Goal: Task Accomplishment & Management: Use online tool/utility

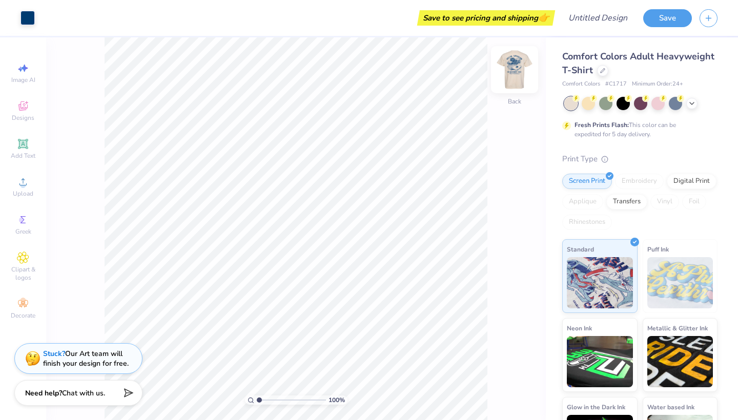
click at [523, 72] on img at bounding box center [514, 69] width 41 height 41
click at [599, 72] on div at bounding box center [602, 69] width 11 height 11
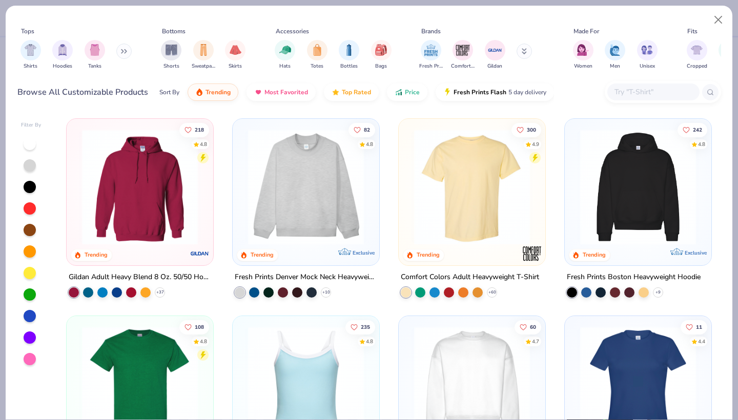
click at [133, 191] on img at bounding box center [140, 187] width 126 height 116
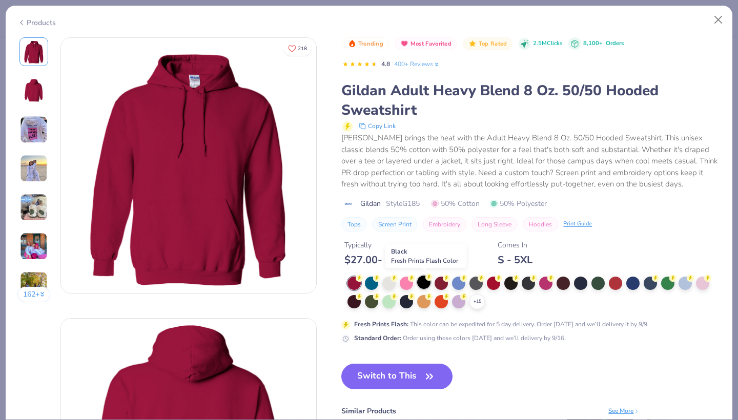
click at [426, 280] on div at bounding box center [423, 282] width 13 height 13
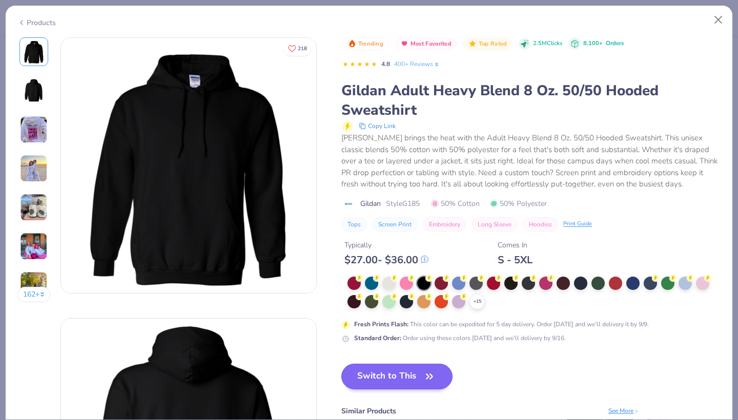
click at [384, 381] on button "Switch to This" at bounding box center [396, 377] width 111 height 26
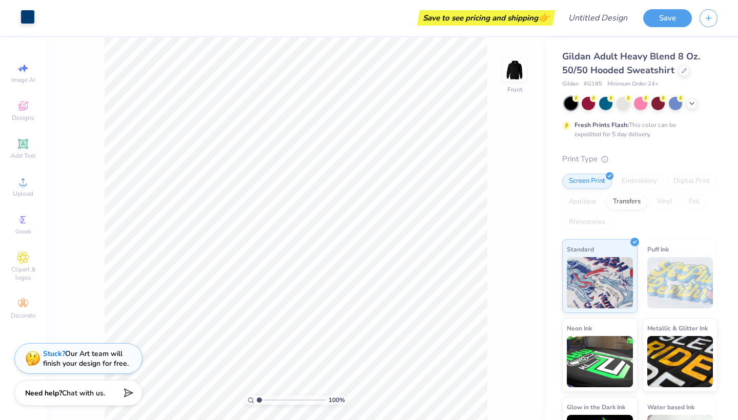
click at [29, 16] on div at bounding box center [27, 17] width 14 height 14
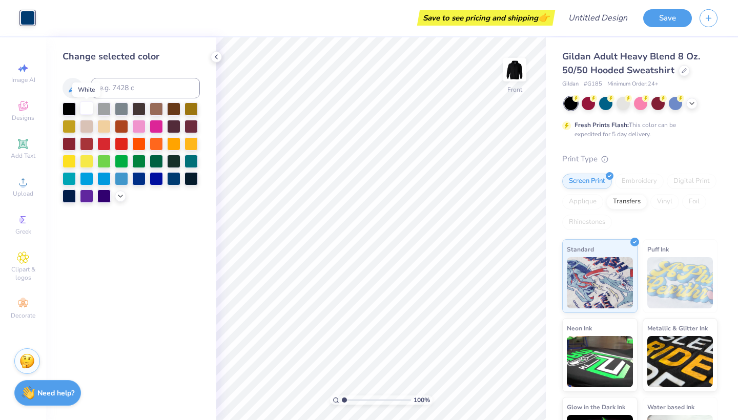
click at [89, 114] on div at bounding box center [86, 107] width 13 height 13
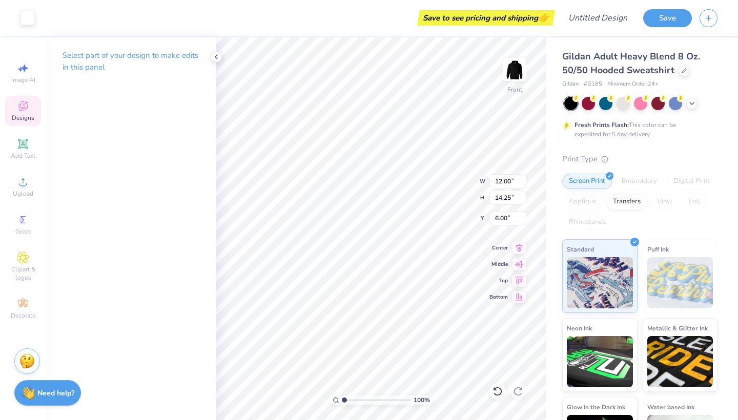
type input "12.87"
type input "15.29"
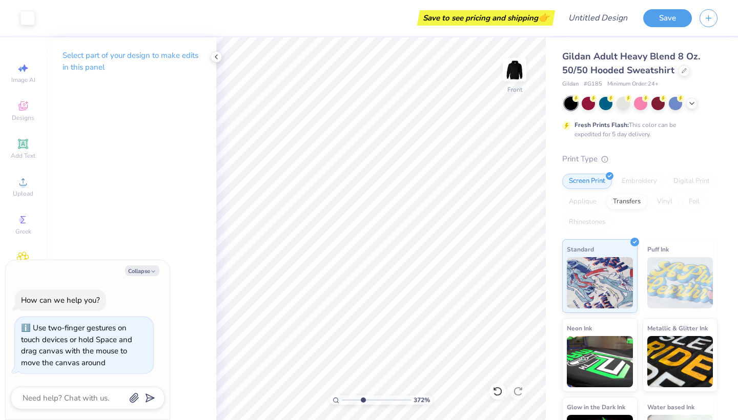
type input "4.39"
type textarea "x"
type input "2.38"
drag, startPoint x: 344, startPoint y: 400, endPoint x: 354, endPoint y: 392, distance: 12.4
click at [354, 392] on div "245 %" at bounding box center [381, 228] width 383 height 383
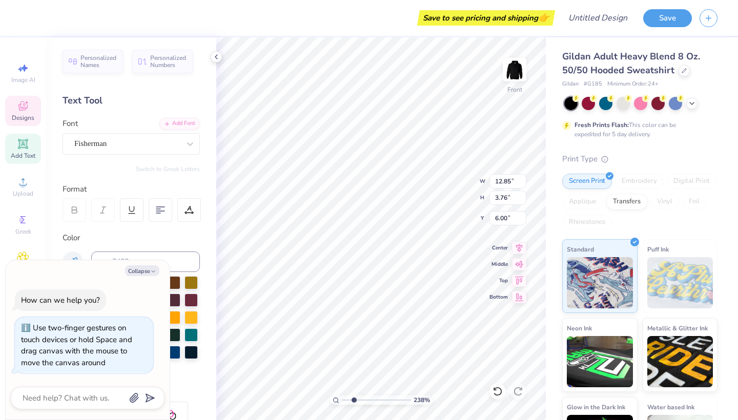
type textarea "x"
type textarea "Delta Upsilo"
type textarea "x"
type textarea "Delta Upsil"
type textarea "x"
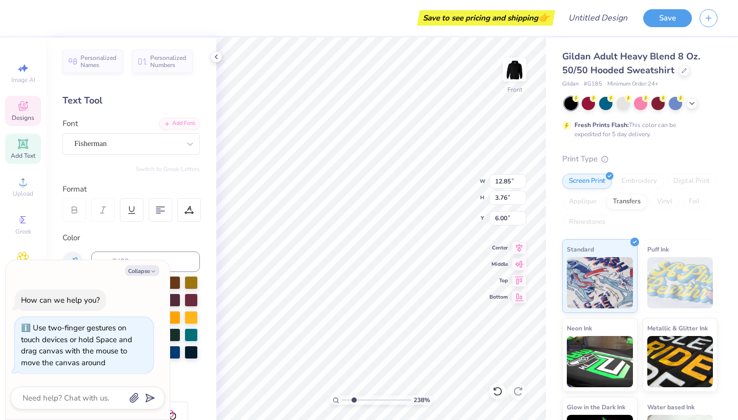
type textarea "Delta Upsi"
type textarea "x"
type textarea "Delta Ups"
type textarea "x"
type textarea "Delta Up"
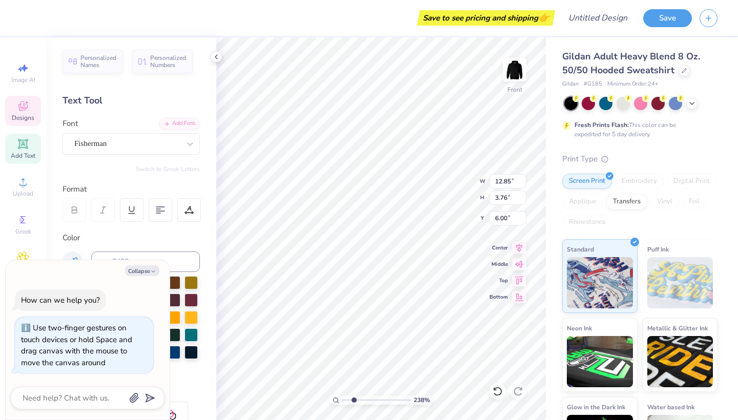
type textarea "x"
type textarea "Delta U"
type textarea "x"
type textarea "Delta"
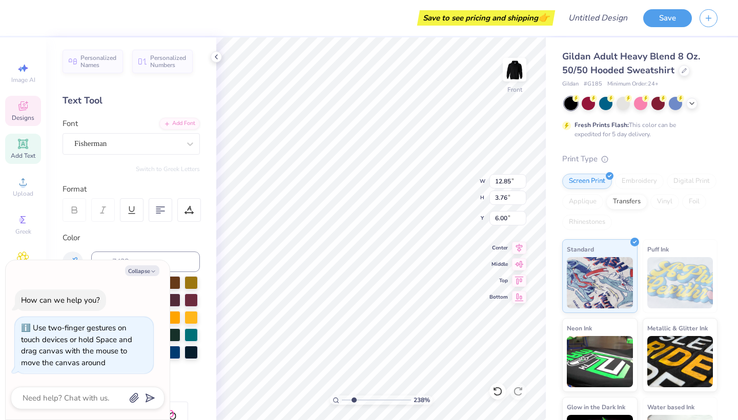
type textarea "x"
type textarea "Delta"
type textarea "x"
type textarea "Delt"
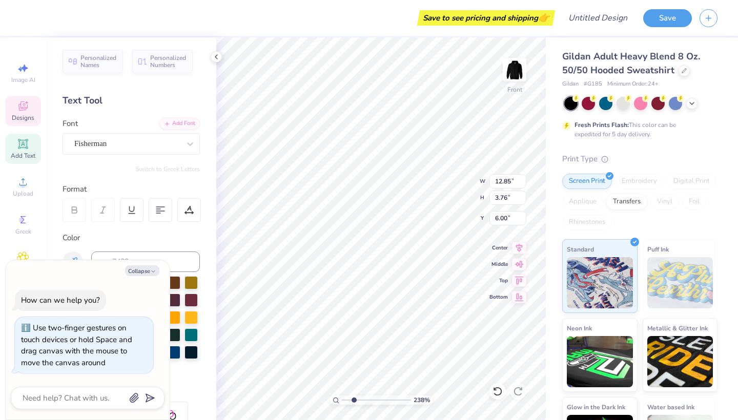
type textarea "x"
type textarea "Del"
type textarea "x"
type textarea "De"
type textarea "x"
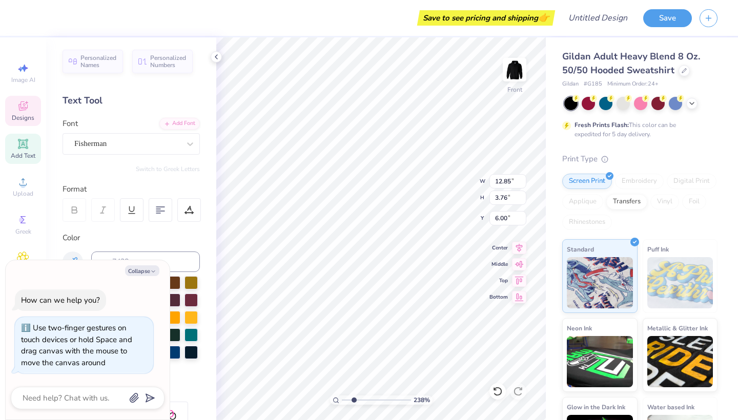
type textarea "D"
type textarea "x"
type textarea "k"
type textarea "x"
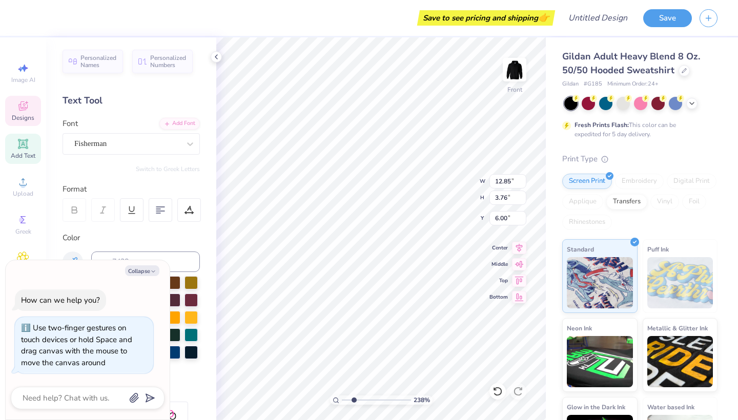
type textarea "kk"
type textarea "x"
type textarea "kkg"
type textarea "x"
type textarea "kkg"
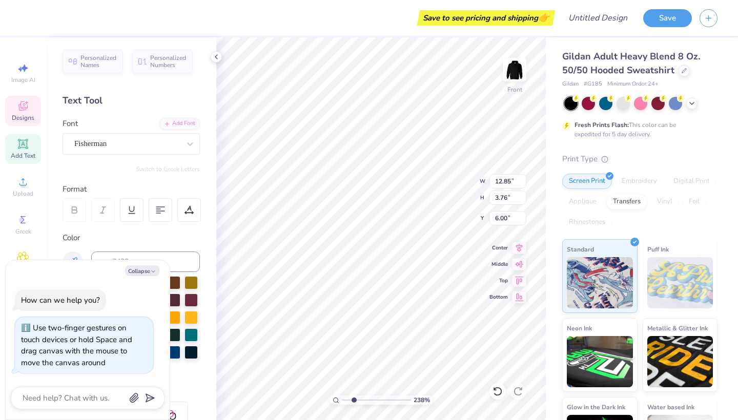
type textarea "x"
type textarea "kkg x"
type textarea "x"
type textarea "kkg x"
type textarea "x"
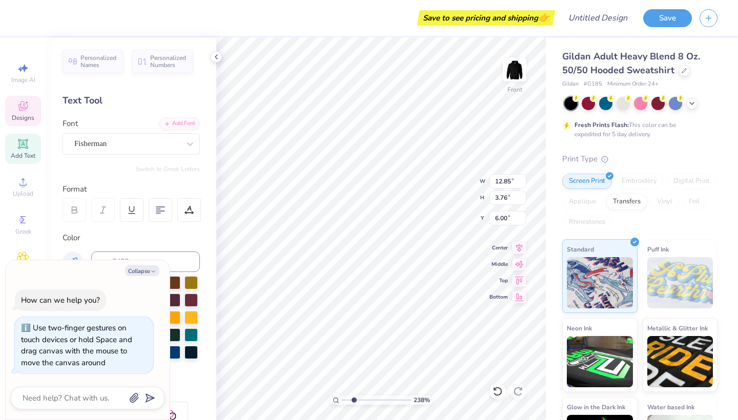
type textarea "kkg x D"
type textarea "x"
type textarea "kkg x De"
type textarea "x"
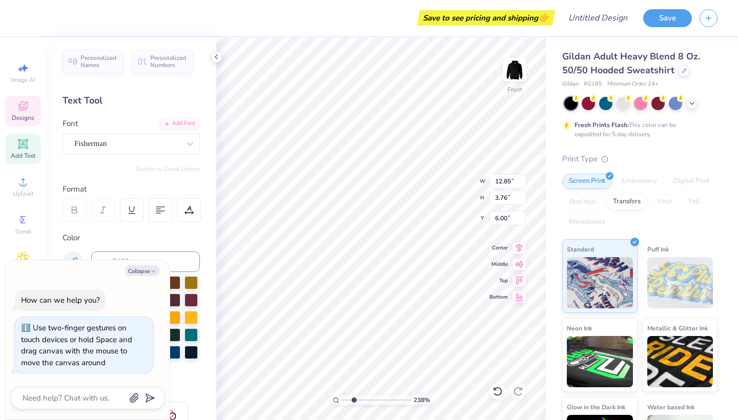
type textarea "kkg x Del"
type textarea "x"
type textarea "kkg x Delt"
type textarea "x"
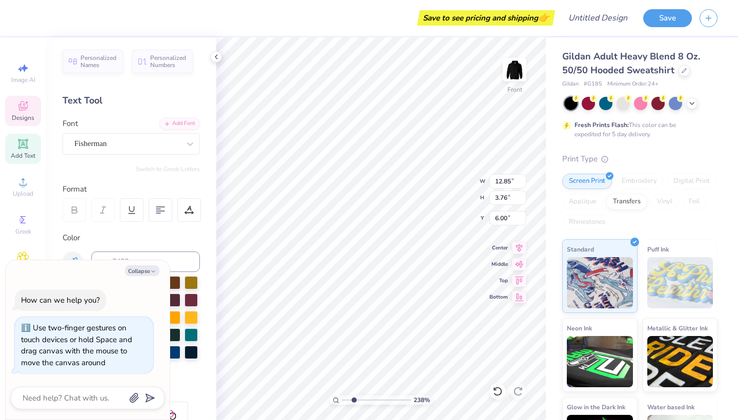
type textarea "kkg x Delta"
type textarea "x"
type textarea "kkg x Delta"
type textarea "x"
type textarea "kkg x Delta C"
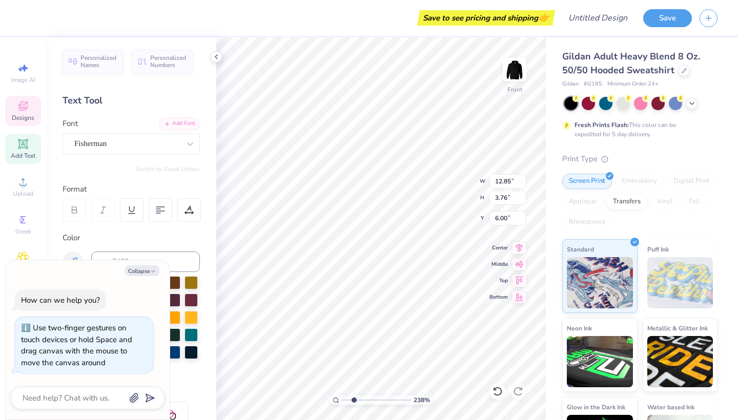
type textarea "x"
type textarea "kkg x Delta Ch"
type textarea "x"
type textarea "kkg x Delta Chi"
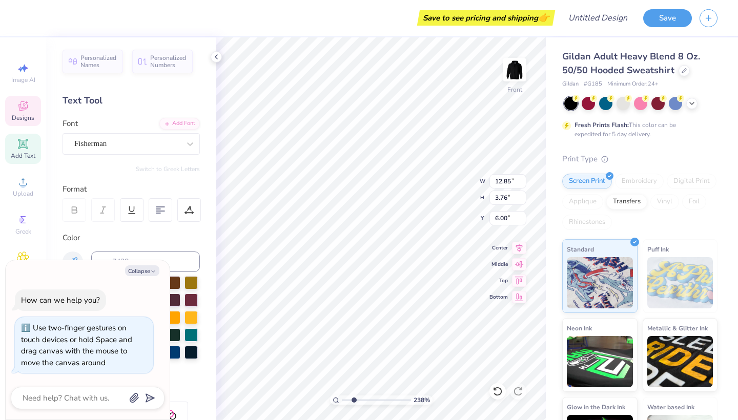
type textarea "x"
type textarea "kk x Delta Chi"
type textarea "x"
type textarea "k x Delta Chi"
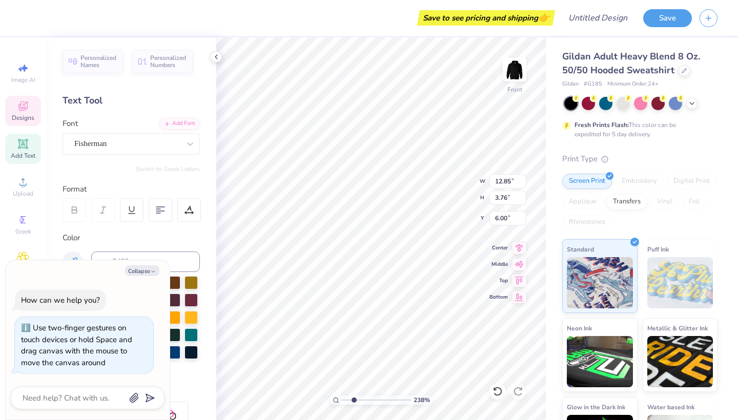
type textarea "x"
type textarea "ka x Delta Chi"
type textarea "x"
type textarea "kap x Delta Chi"
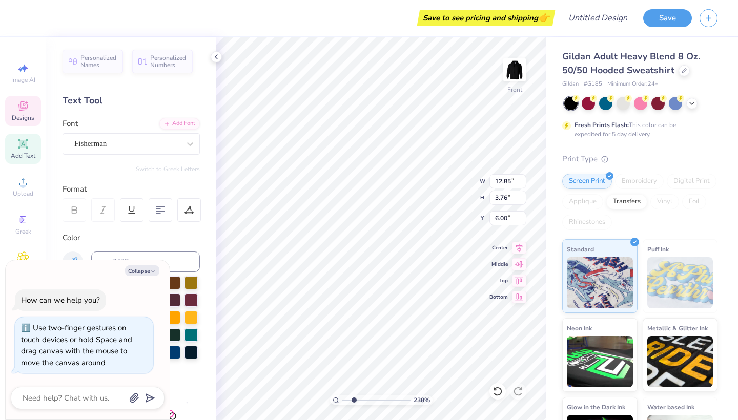
type textarea "x"
type textarea "[PERSON_NAME] x Delta Chi"
type textarea "x"
type textarea "kappa x Delta Chi"
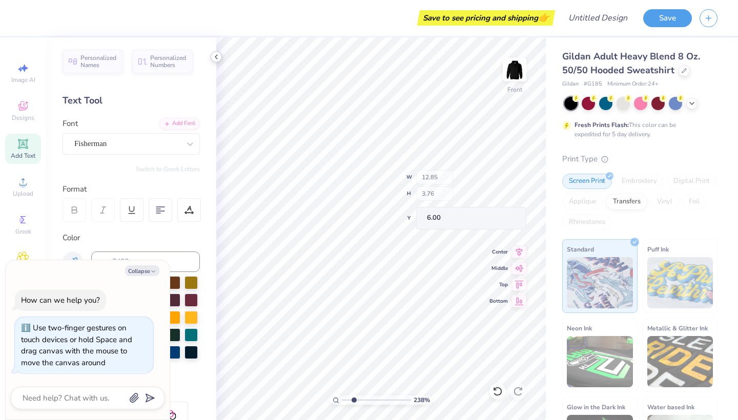
click at [218, 58] on icon at bounding box center [216, 57] width 8 height 8
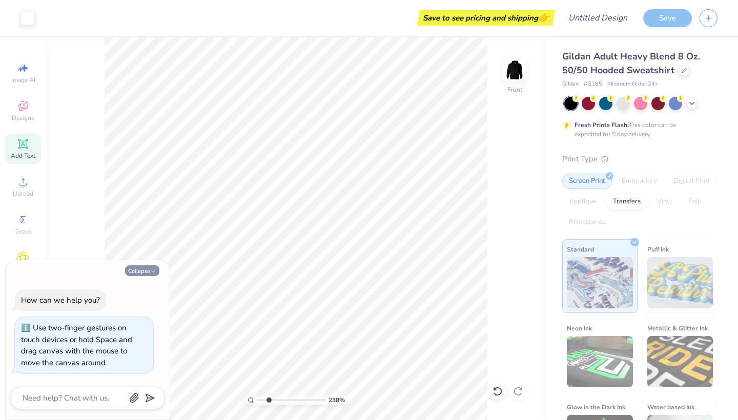
click at [143, 276] on button "Collapse" at bounding box center [142, 270] width 34 height 11
type textarea "x"
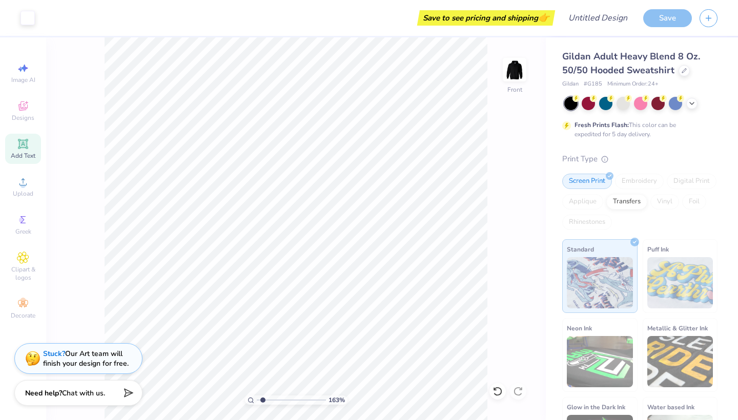
drag, startPoint x: 269, startPoint y: 399, endPoint x: 263, endPoint y: 399, distance: 6.1
click at [263, 399] on input "range" at bounding box center [291, 400] width 69 height 9
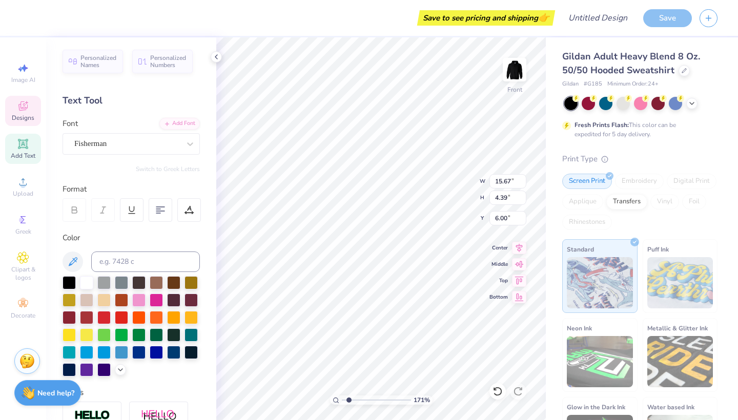
type input "1.71"
click at [349, 400] on input "range" at bounding box center [376, 400] width 69 height 9
click at [143, 144] on div "Fisherman" at bounding box center [127, 144] width 108 height 16
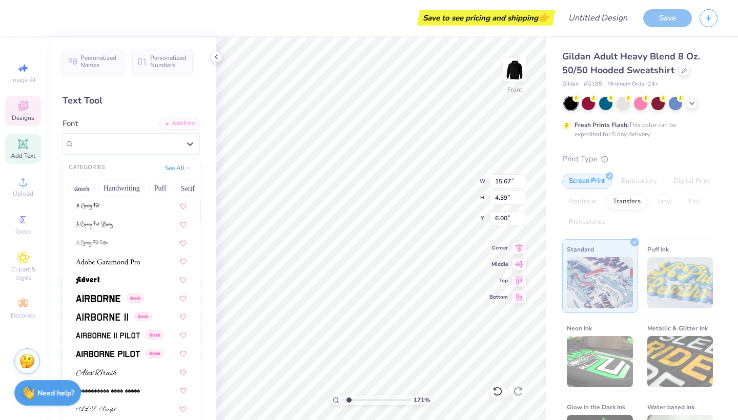
scroll to position [148, 0]
click at [103, 294] on span at bounding box center [98, 298] width 45 height 11
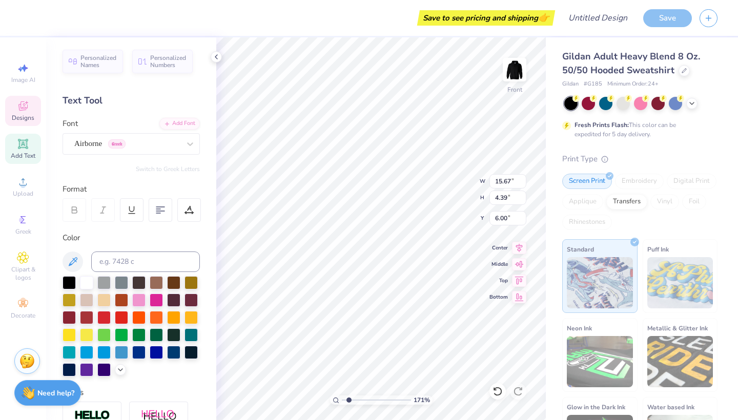
scroll to position [0, 3]
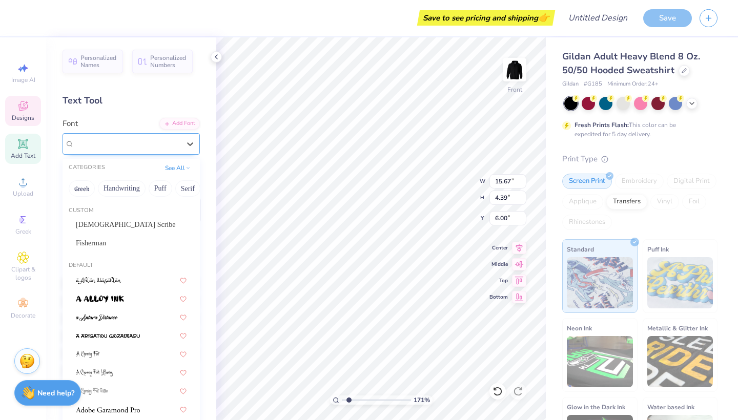
click at [167, 149] on div "Airborne Greek" at bounding box center [127, 144] width 108 height 16
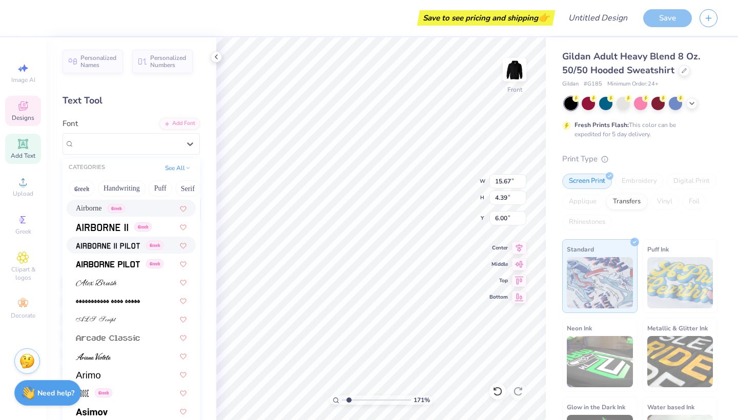
scroll to position [239, 0]
click at [124, 260] on img at bounding box center [108, 262] width 64 height 7
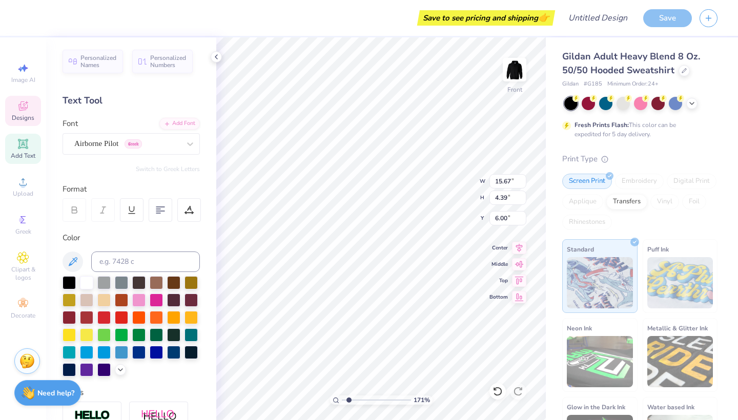
scroll to position [0, 1]
type textarea "kappa x Delta Chi"
type input "15.67"
type input "4.42"
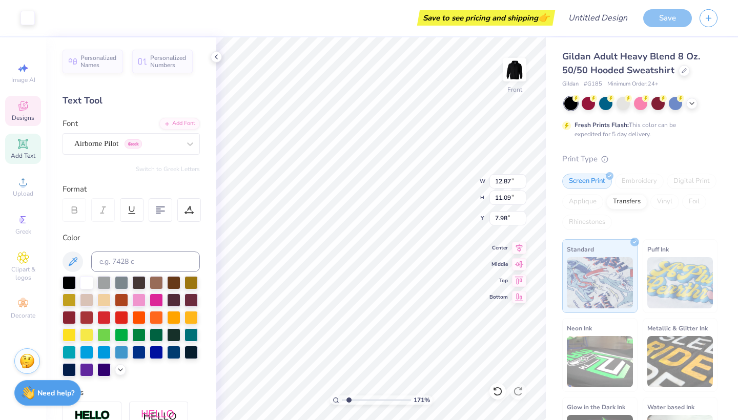
type input "6.04"
type input "1.34"
click at [346, 399] on input "range" at bounding box center [376, 400] width 69 height 9
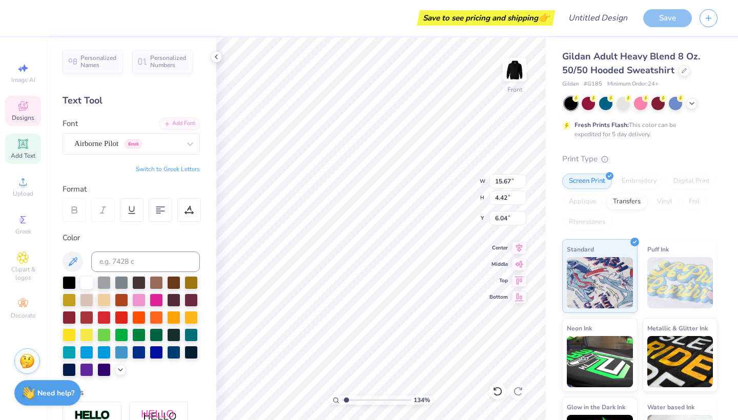
type input "14.40"
type input "4.06"
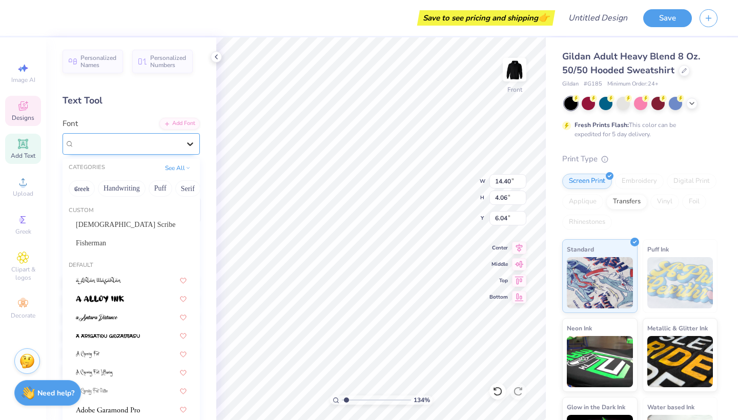
click at [194, 144] on icon at bounding box center [190, 144] width 10 height 10
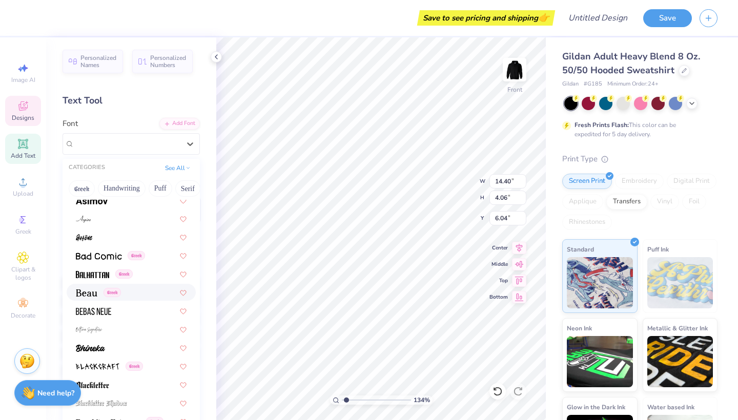
scroll to position [454, 0]
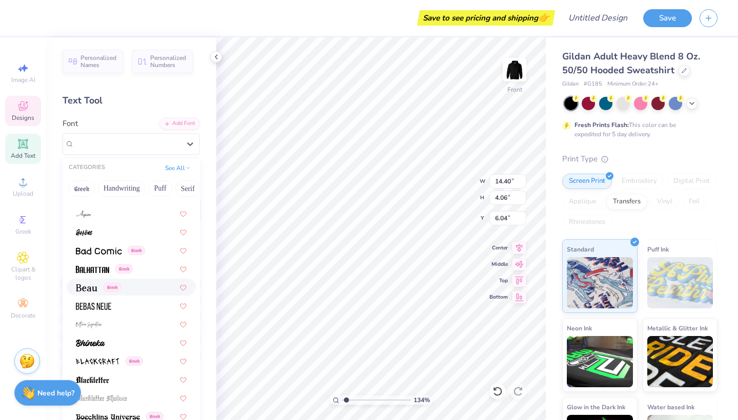
click at [138, 286] on div "Greek" at bounding box center [131, 287] width 111 height 11
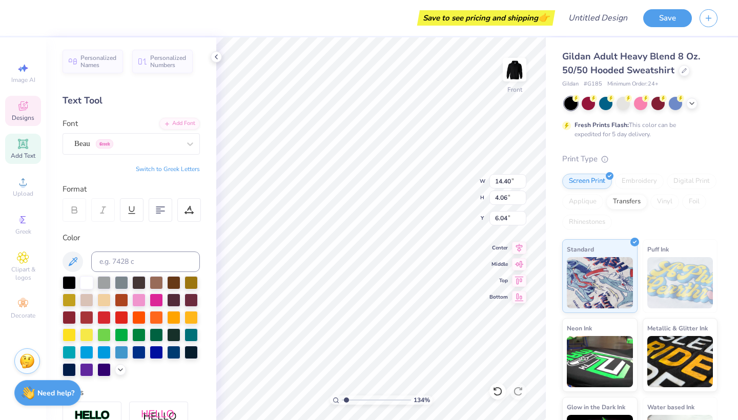
scroll to position [0, 3]
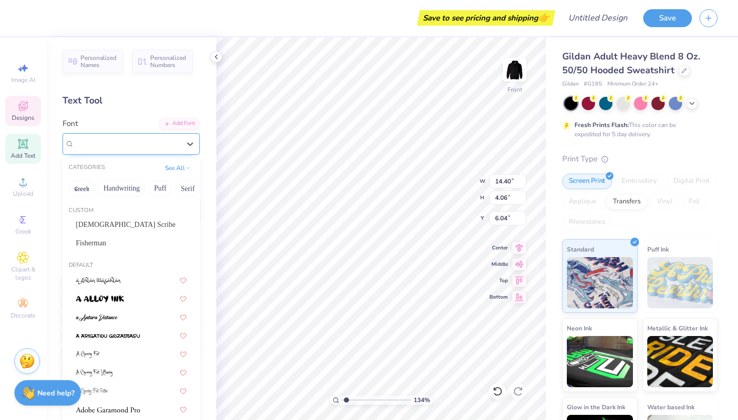
click at [135, 145] on div "Beau Greek" at bounding box center [127, 144] width 108 height 16
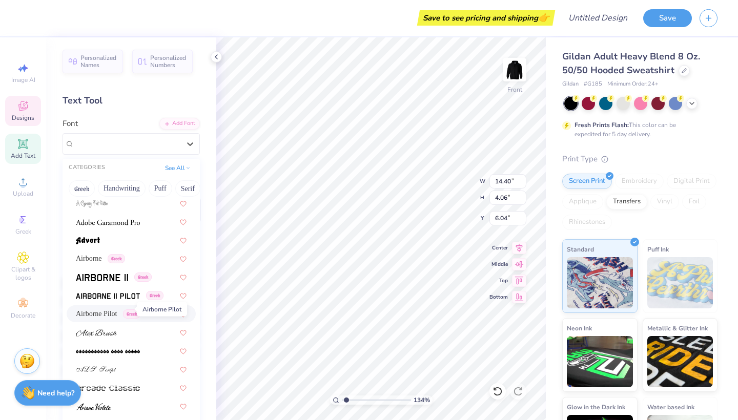
scroll to position [186, 0]
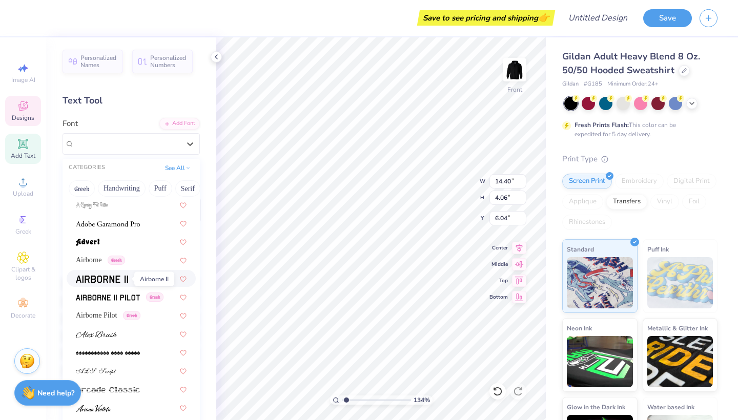
click at [109, 280] on img at bounding box center [102, 279] width 52 height 7
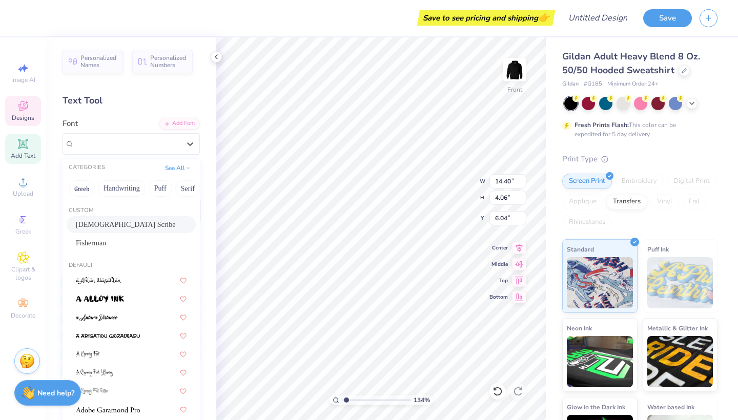
drag, startPoint x: 157, startPoint y: 147, endPoint x: 161, endPoint y: 226, distance: 79.5
click at [157, 148] on div "Airborne II Greek" at bounding box center [127, 144] width 108 height 16
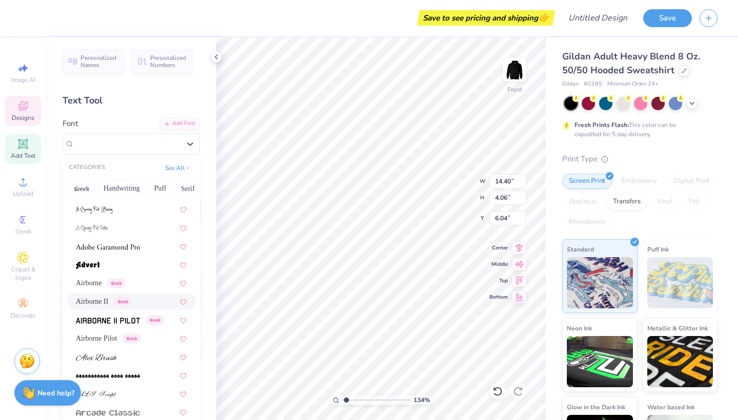
scroll to position [169, 0]
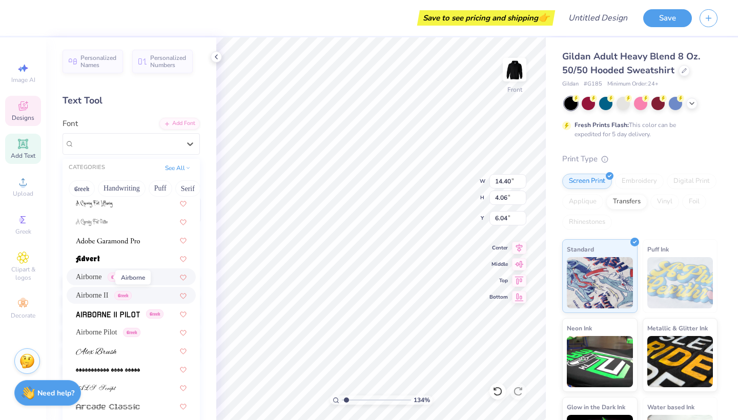
click at [97, 277] on span "Airborne" at bounding box center [89, 277] width 26 height 11
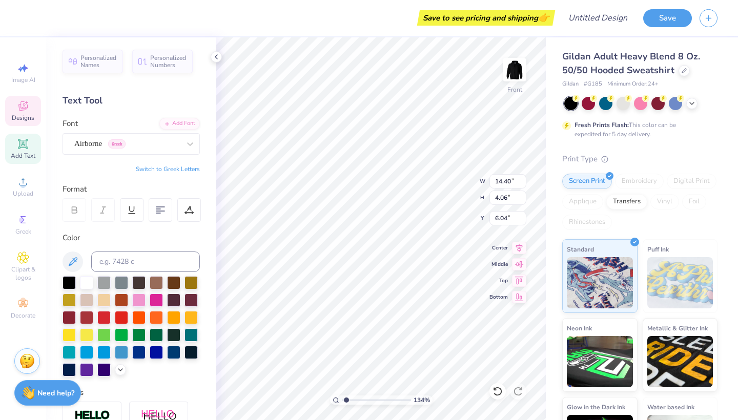
type input "6.00"
type input "8.20"
type input "1.17"
type input "20.11"
type input "2.01"
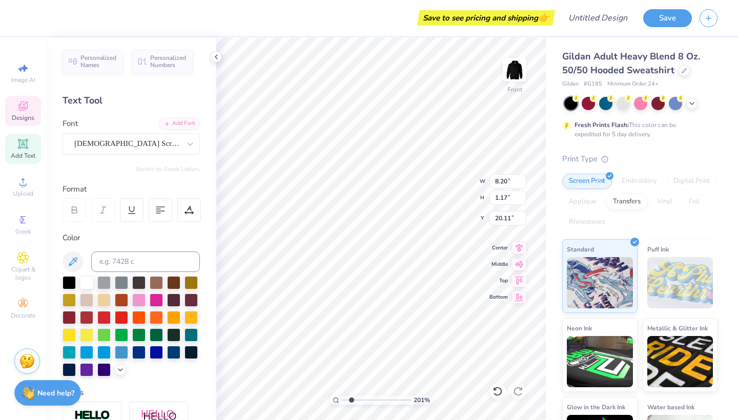
click at [351, 398] on input "range" at bounding box center [376, 400] width 69 height 9
type textarea "R"
type textarea "[GEOGRAPHIC_DATA]"
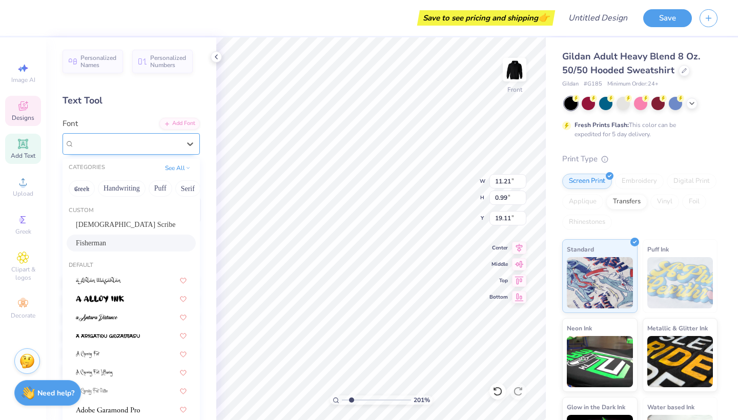
click at [170, 140] on div "Fisherman" at bounding box center [127, 144] width 108 height 16
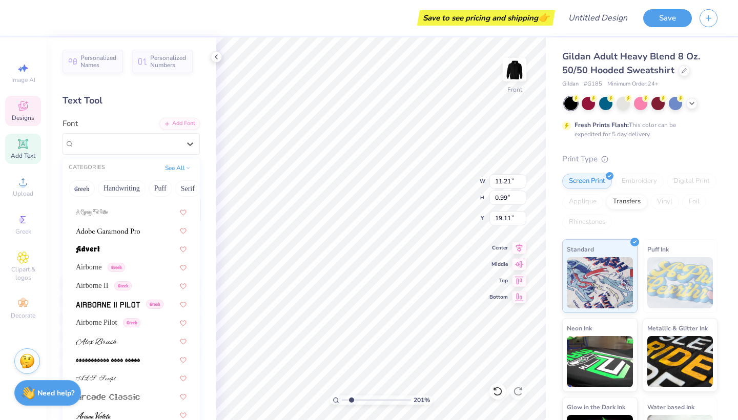
scroll to position [179, 0]
click at [93, 267] on span "Airborne" at bounding box center [89, 266] width 26 height 11
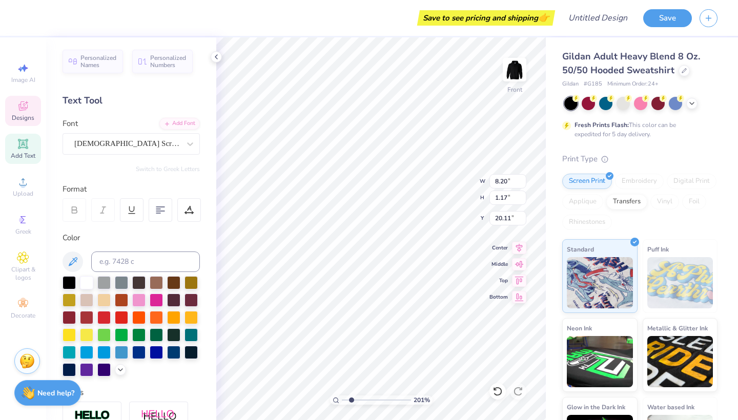
type input "20.73"
type input "14.40"
type input "4.06"
type input "6.00"
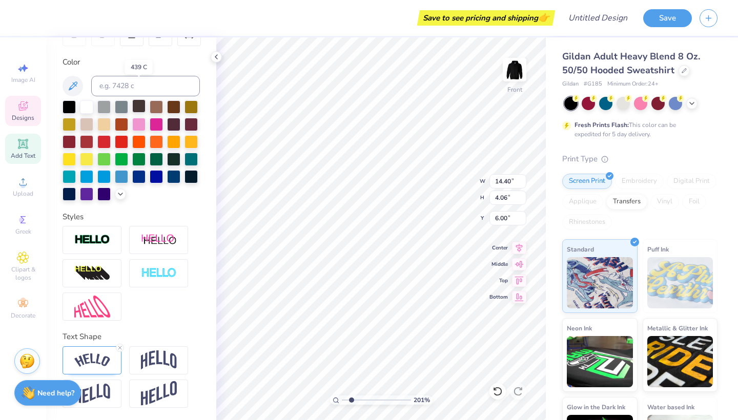
scroll to position [176, 0]
click at [87, 240] on img at bounding box center [92, 240] width 36 height 12
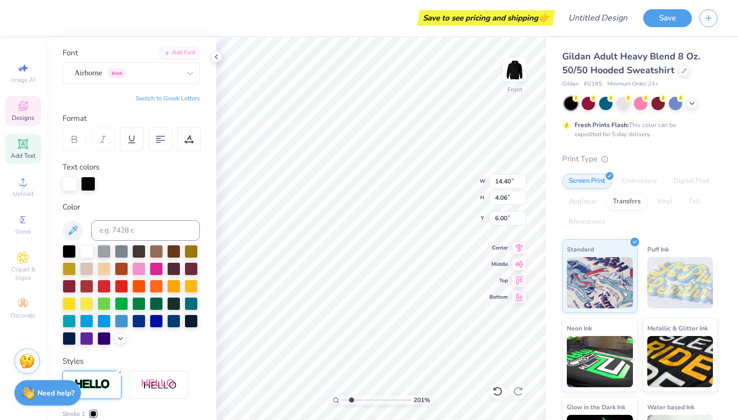
scroll to position [31, 0]
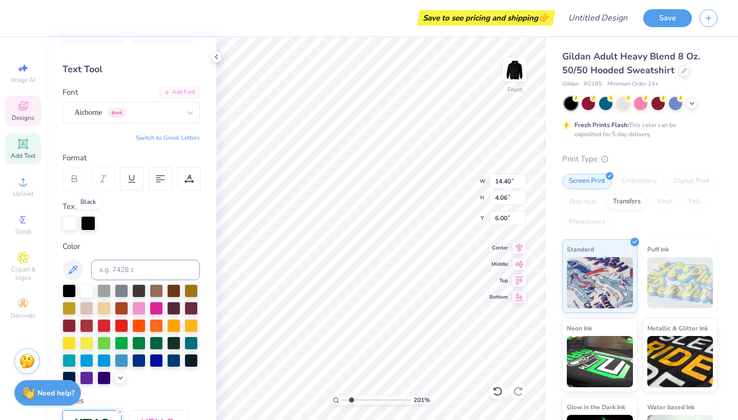
click at [91, 220] on div at bounding box center [88, 223] width 14 height 14
click at [69, 324] on div at bounding box center [69, 324] width 13 height 13
click at [89, 226] on div at bounding box center [88, 223] width 14 height 14
click at [86, 292] on div at bounding box center [86, 289] width 13 height 13
click at [92, 222] on div at bounding box center [88, 223] width 14 height 14
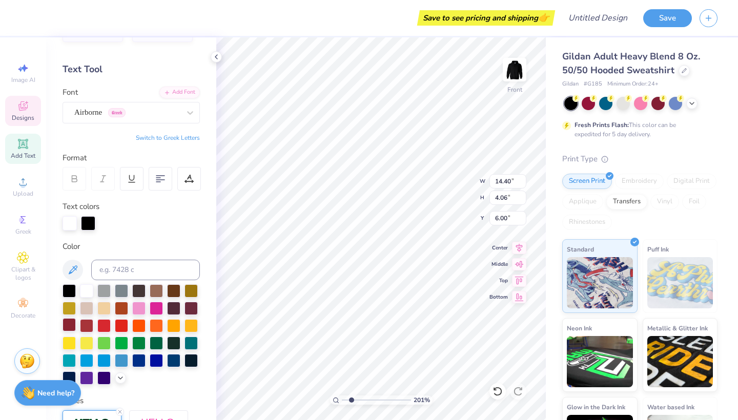
click at [69, 329] on div at bounding box center [69, 324] width 13 height 13
click at [87, 220] on div at bounding box center [88, 223] width 14 height 14
click at [91, 291] on div at bounding box center [86, 289] width 13 height 13
click at [68, 327] on div at bounding box center [69, 324] width 13 height 13
click at [89, 221] on div at bounding box center [88, 223] width 14 height 14
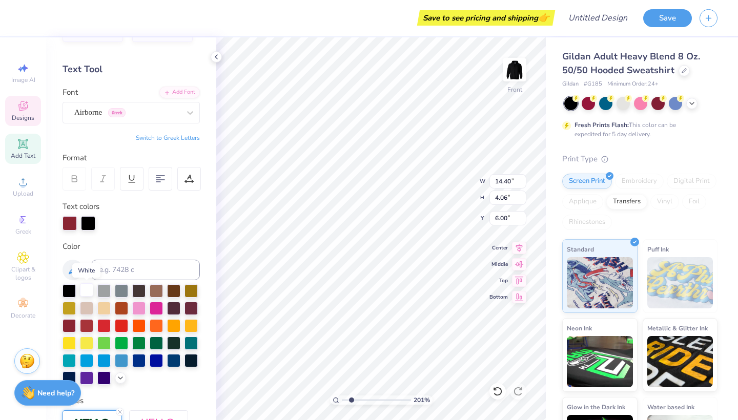
click at [84, 295] on div at bounding box center [86, 289] width 13 height 13
click at [87, 222] on div at bounding box center [88, 223] width 14 height 14
click at [69, 326] on div at bounding box center [69, 324] width 13 height 13
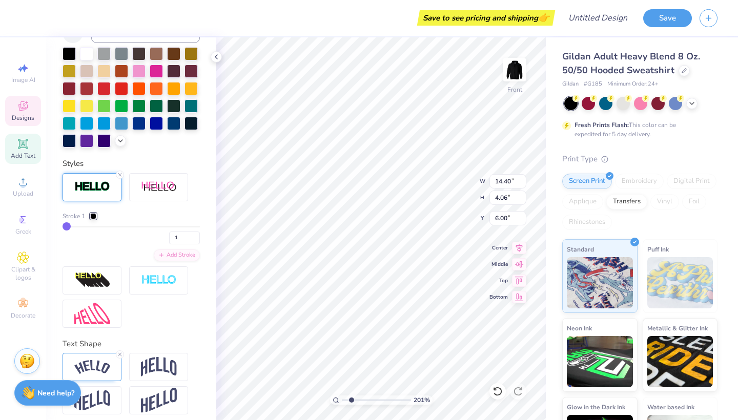
scroll to position [275, 0]
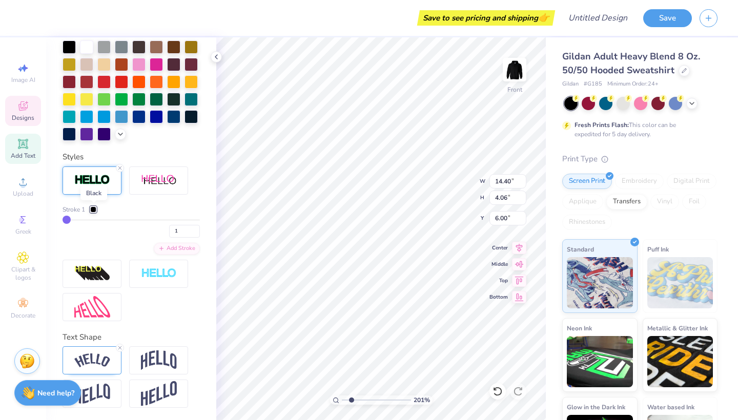
click at [95, 210] on div at bounding box center [93, 209] width 6 height 6
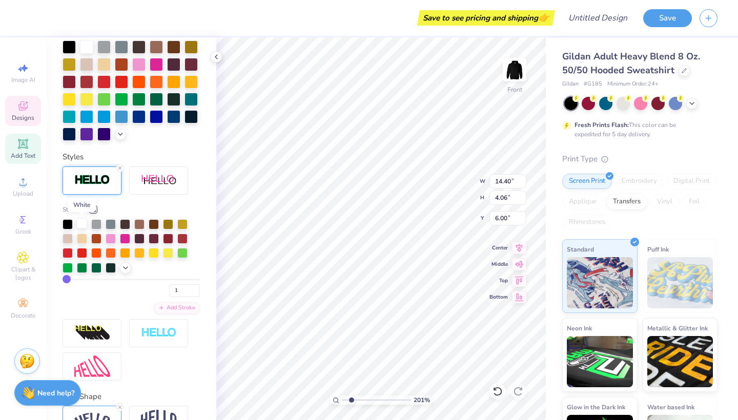
click at [82, 226] on div at bounding box center [82, 223] width 10 height 10
type input "9.85"
type input "0.99"
type input "19.18"
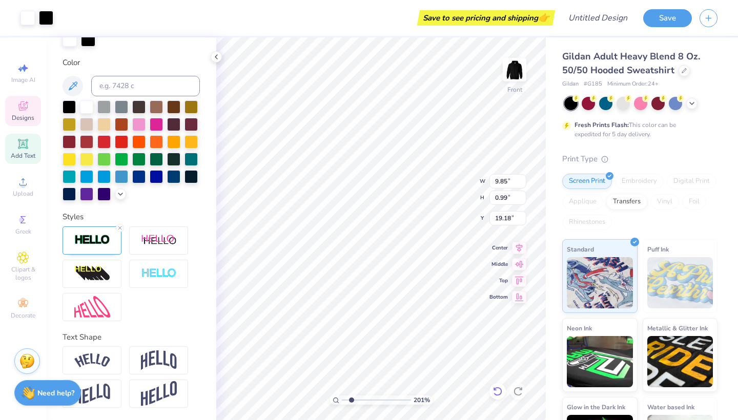
type input "9.87"
type input "1.01"
type input "19.17"
click at [96, 238] on img at bounding box center [92, 240] width 36 height 12
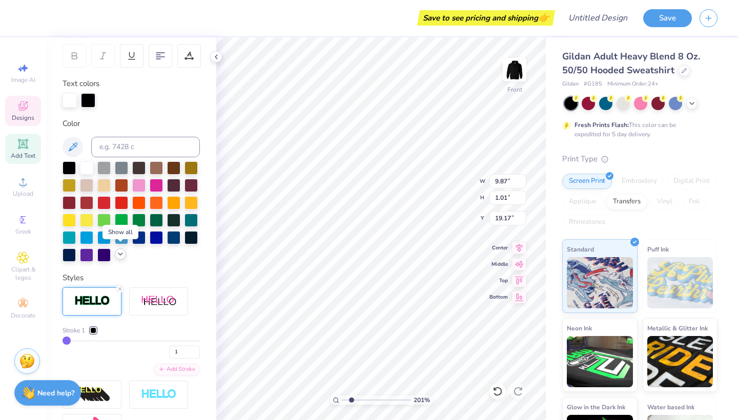
scroll to position [158, 0]
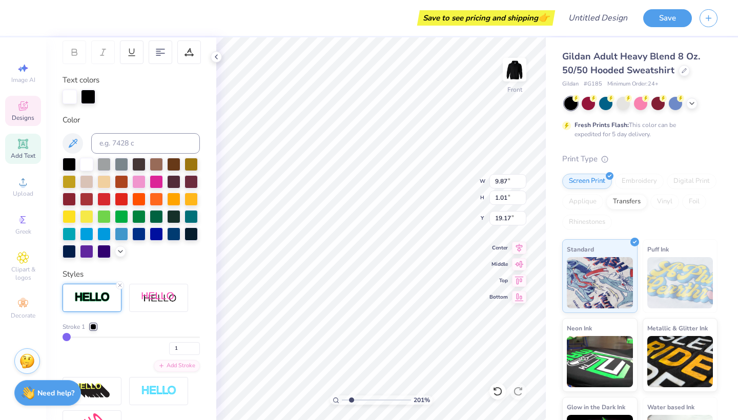
click at [92, 324] on div at bounding box center [93, 327] width 6 height 6
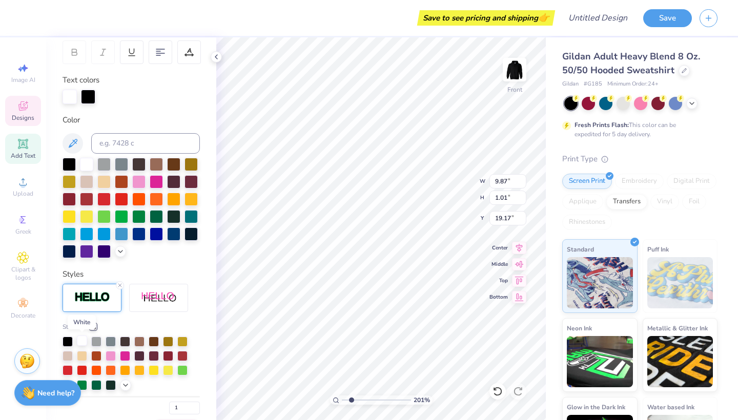
click at [81, 338] on div at bounding box center [82, 341] width 10 height 10
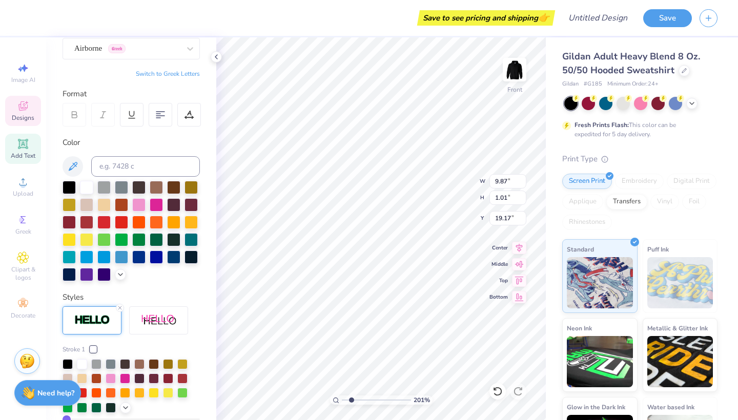
scroll to position [92, 0]
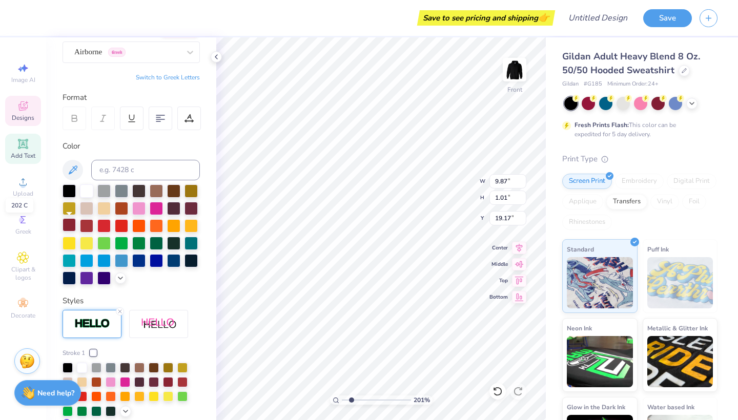
click at [70, 225] on div at bounding box center [69, 224] width 13 height 13
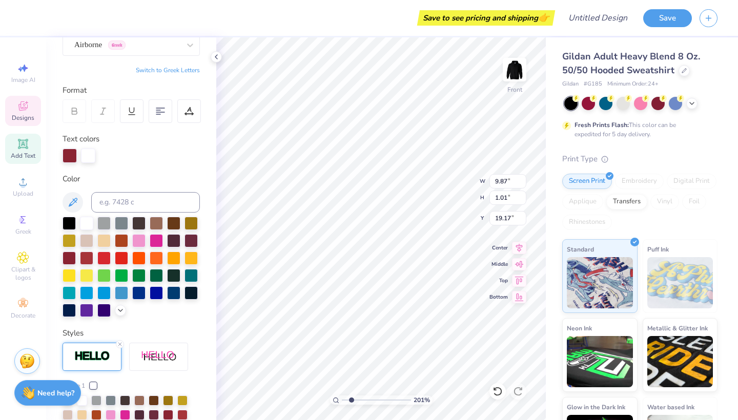
scroll to position [0, 3]
type textarea "[GEOGRAPHIC_DATA], [GEOGRAPHIC_DATA]"
type input "19.24"
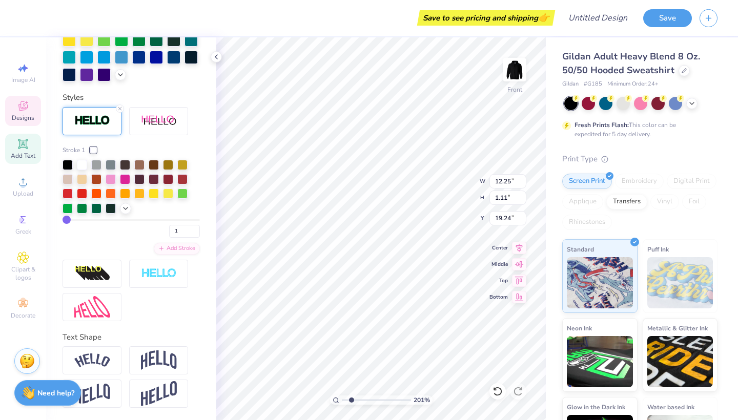
scroll to position [335, 0]
type input "10.77"
type input "0.98"
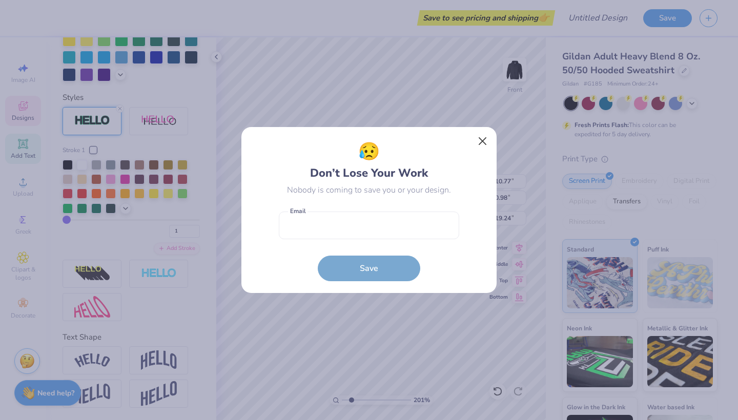
click at [479, 143] on button "Close" at bounding box center [482, 141] width 19 height 19
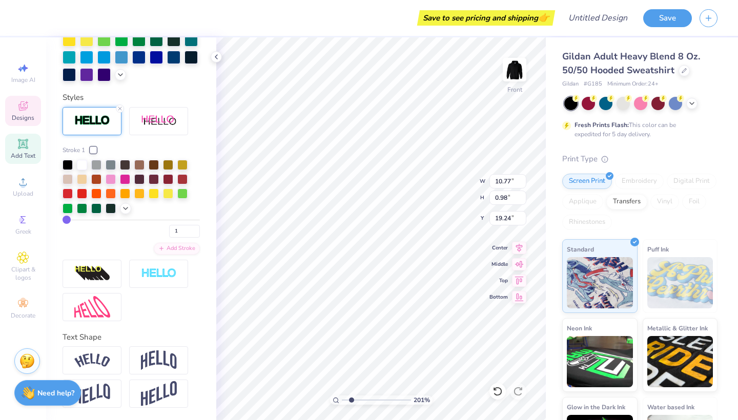
type input "19.34"
type input "8.20"
type input "1.17"
type input "20.73"
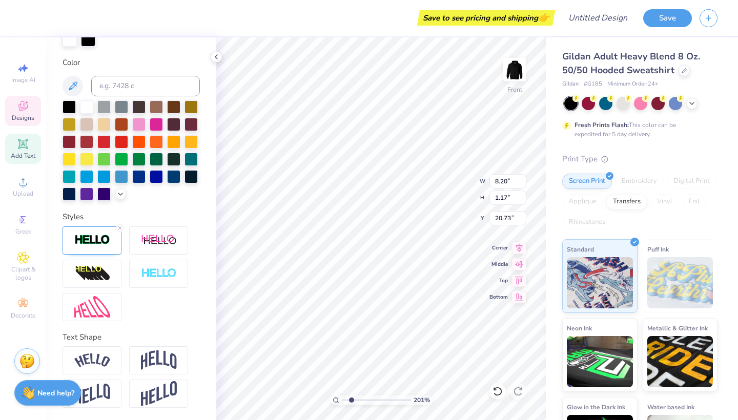
type input "8.57"
type input "1.14"
type input "20.77"
type textarea "B"
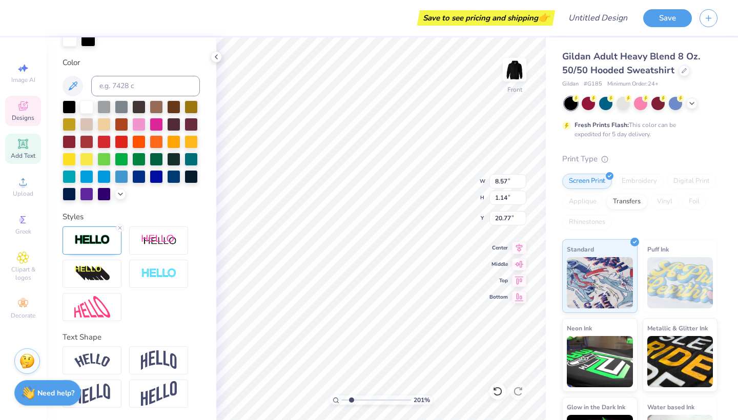
scroll to position [0, 2]
type textarea "Feeling Lucky"
type input "4.60"
type input "1.23"
type input "20.57"
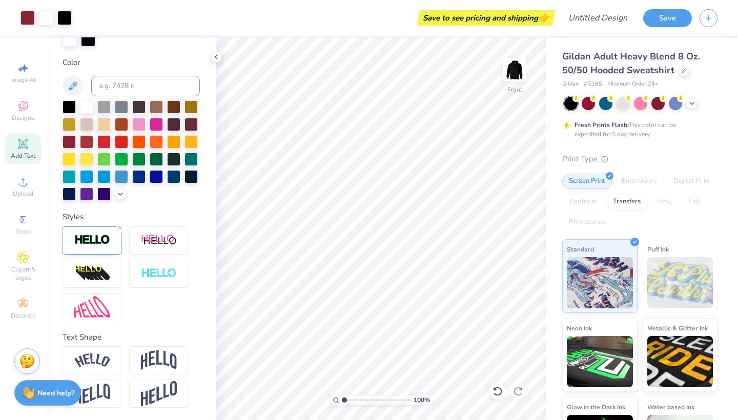
drag, startPoint x: 350, startPoint y: 400, endPoint x: 340, endPoint y: 399, distance: 9.8
type input "1"
click at [340, 399] on div "100 %" at bounding box center [381, 400] width 102 height 9
type input "11.76"
type input "10.13"
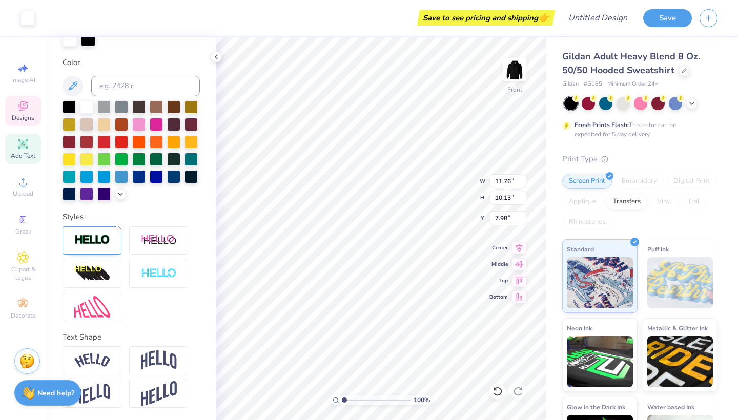
type input "10.78"
type input "9.29"
type input "8.82"
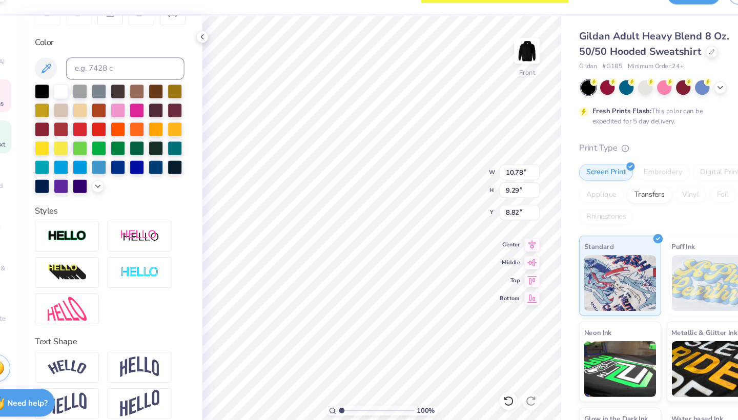
type input "0.53"
type input "0.52"
type input "14.64"
type input "14.42"
type input "4.08"
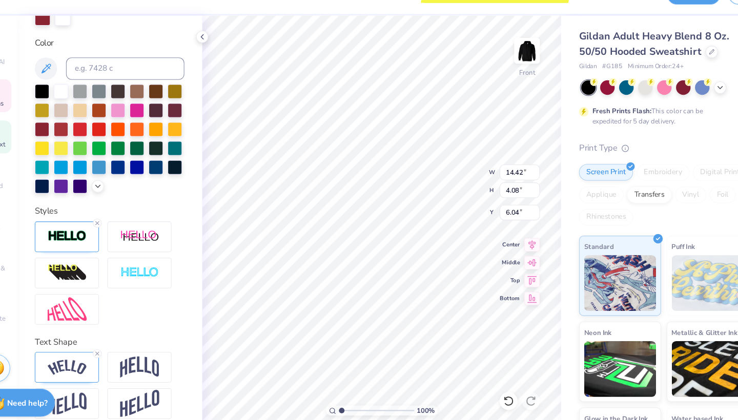
type input "6.78"
type input "4.60"
type input "1.23"
type input "20.57"
type input "19.90"
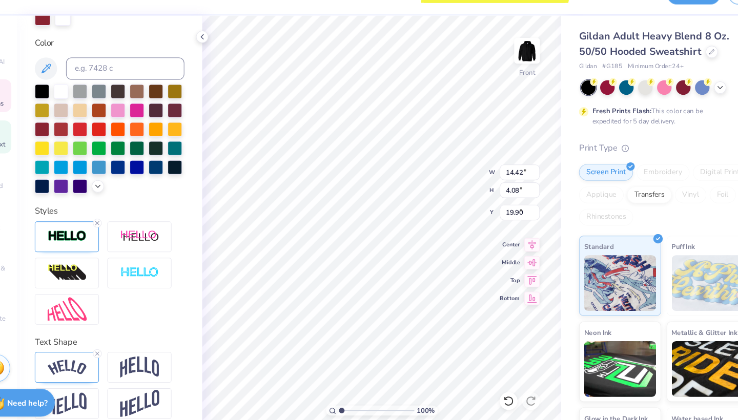
type input "14.42"
type input "4.08"
type input "6.78"
type input "13.70"
type input "3.88"
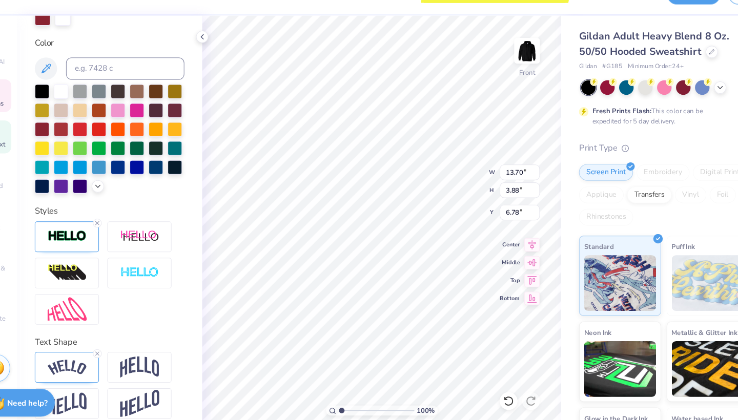
type input "13.25"
type input "3.75"
